Goal: Task Accomplishment & Management: Use online tool/utility

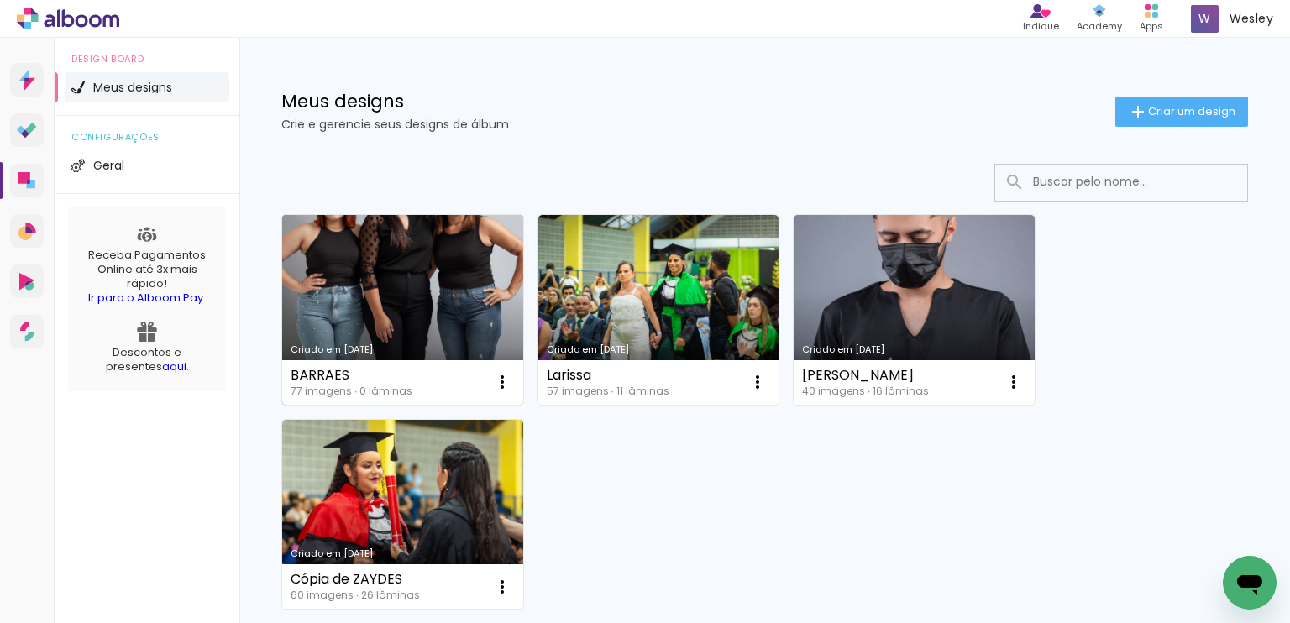
click at [416, 273] on link "Criado em [DATE]" at bounding box center [402, 310] width 241 height 190
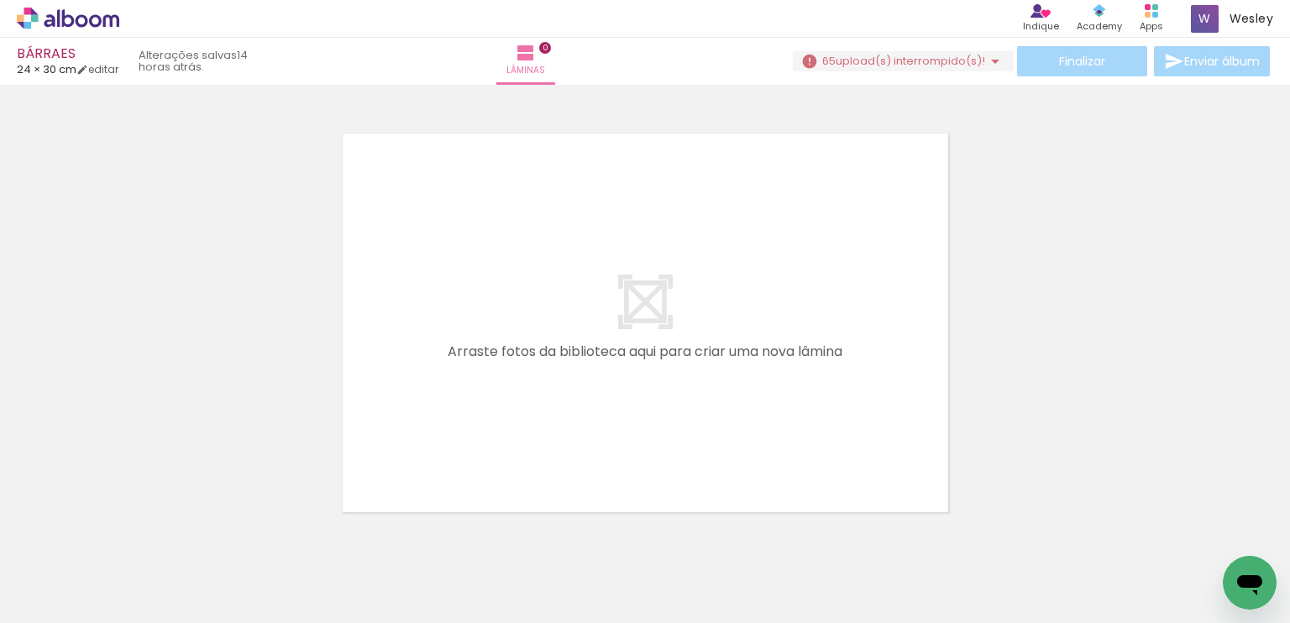
click at [905, 48] on div "Finalizar Enviar álbum" at bounding box center [1033, 61] width 481 height 30
click at [906, 56] on span "upload(s) interrompido(s)!" at bounding box center [911, 61] width 150 height 16
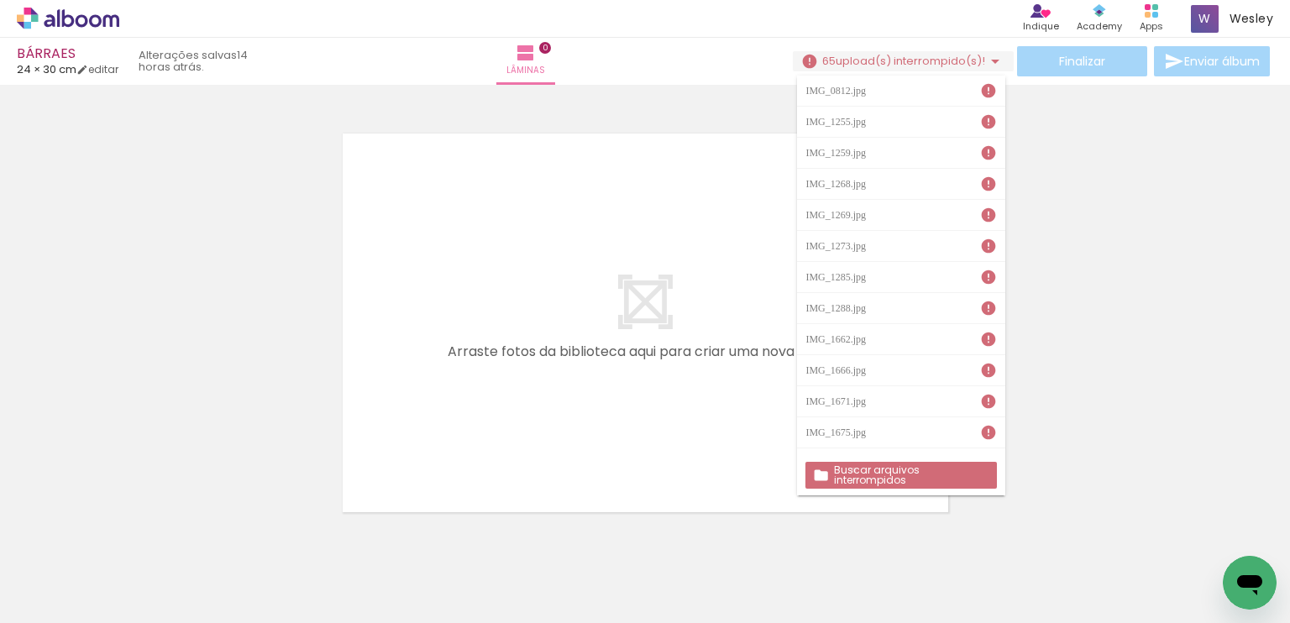
click at [0, 0] on slot "Buscar arquivos interrompidos" at bounding box center [0, 0] width 0 height 0
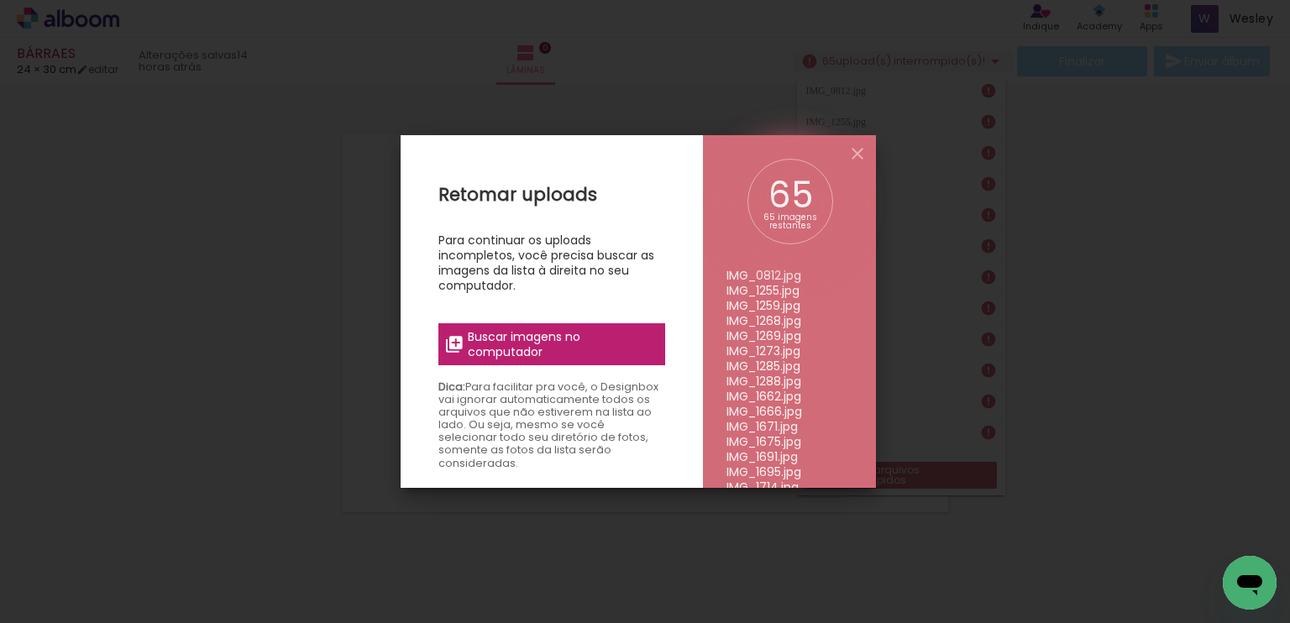
click at [544, 353] on span "Buscar imagens no computador" at bounding box center [561, 344] width 187 height 30
click at [0, 0] on input "file" at bounding box center [0, 0] width 0 height 0
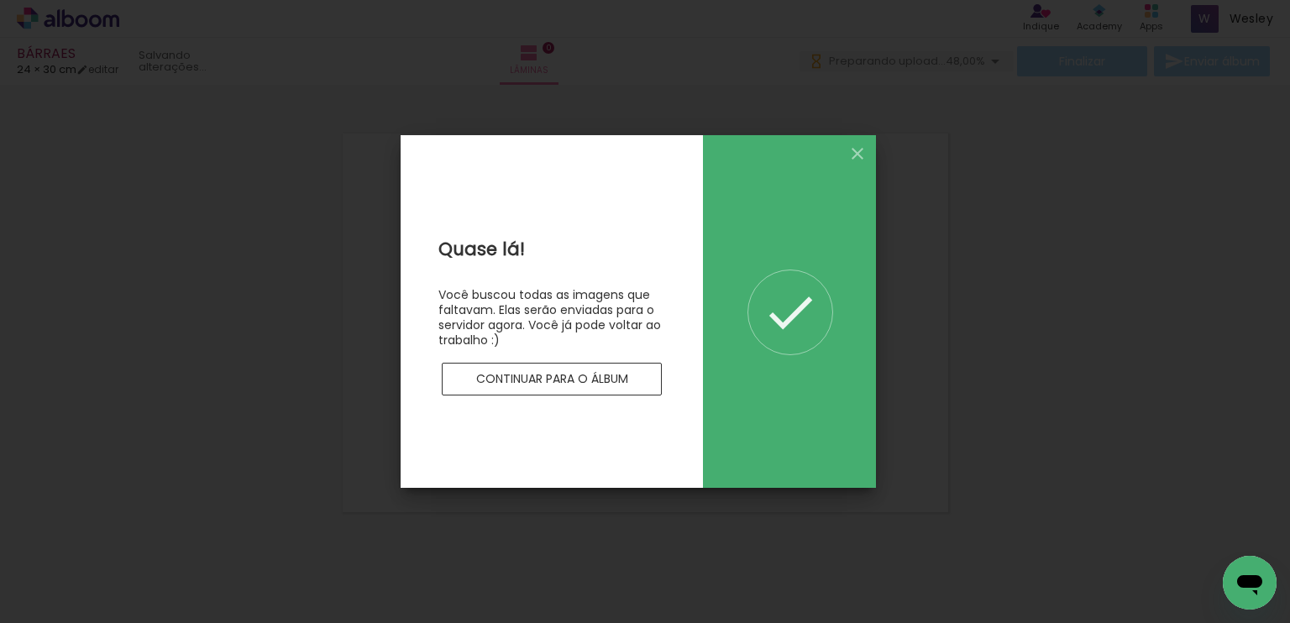
click at [0, 0] on slot "Continuar para o álbum" at bounding box center [0, 0] width 0 height 0
